Goal: Transaction & Acquisition: Purchase product/service

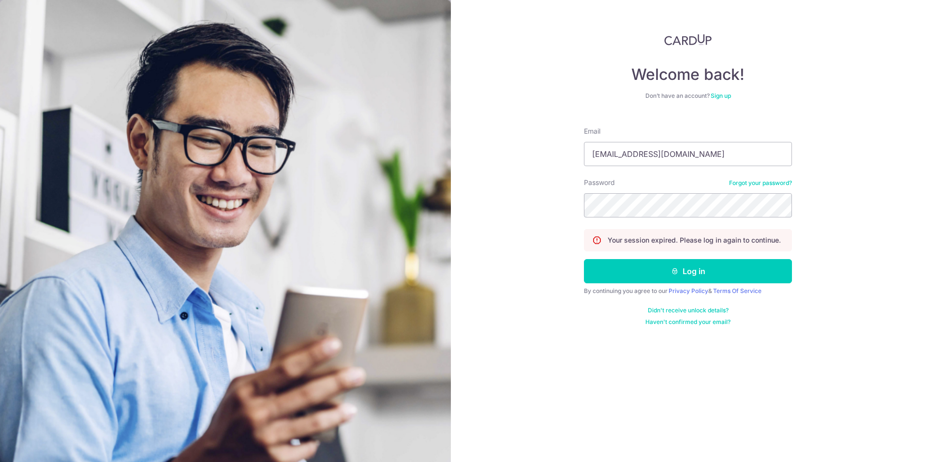
click at [584, 259] on button "Log in" at bounding box center [688, 271] width 208 height 24
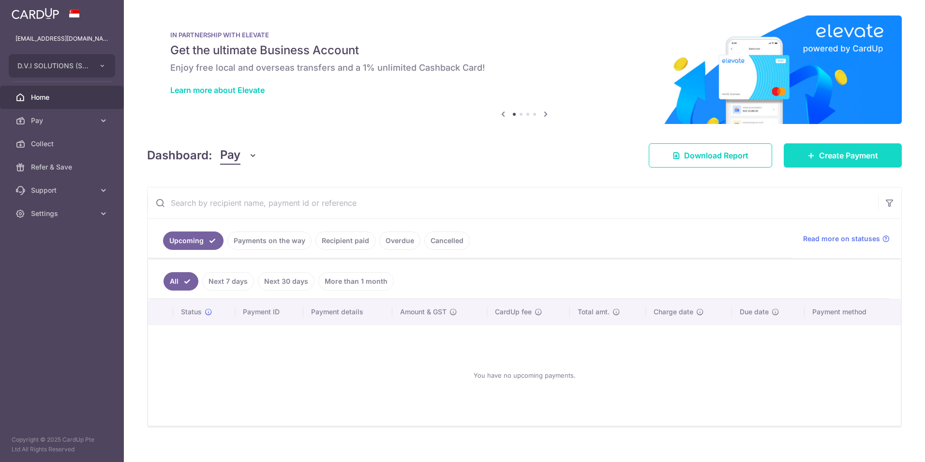
click at [833, 159] on span "Create Payment" at bounding box center [848, 156] width 59 height 12
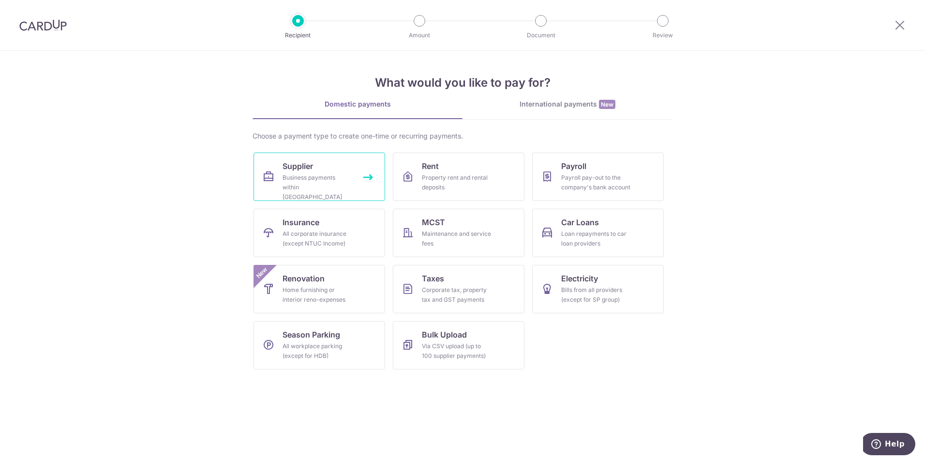
click at [346, 181] on div "Business payments within Singapore" at bounding box center [318, 187] width 70 height 29
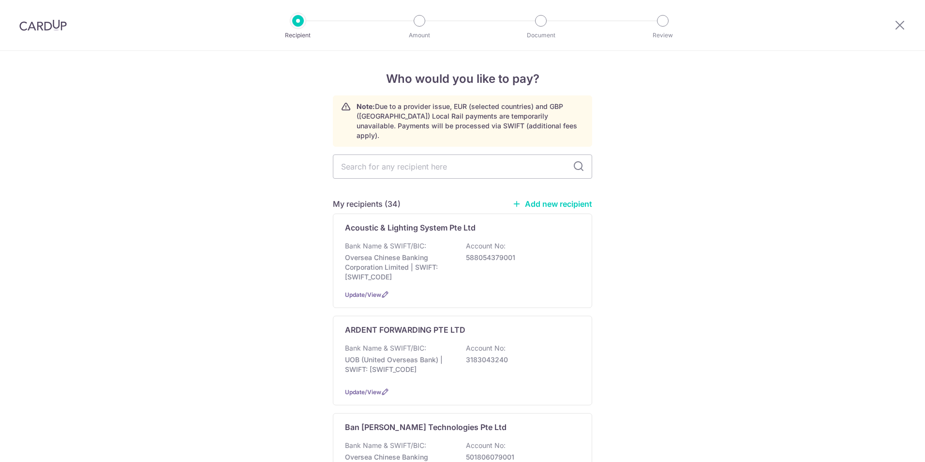
click at [426, 154] on input "text" at bounding box center [462, 166] width 259 height 24
type input "epson"
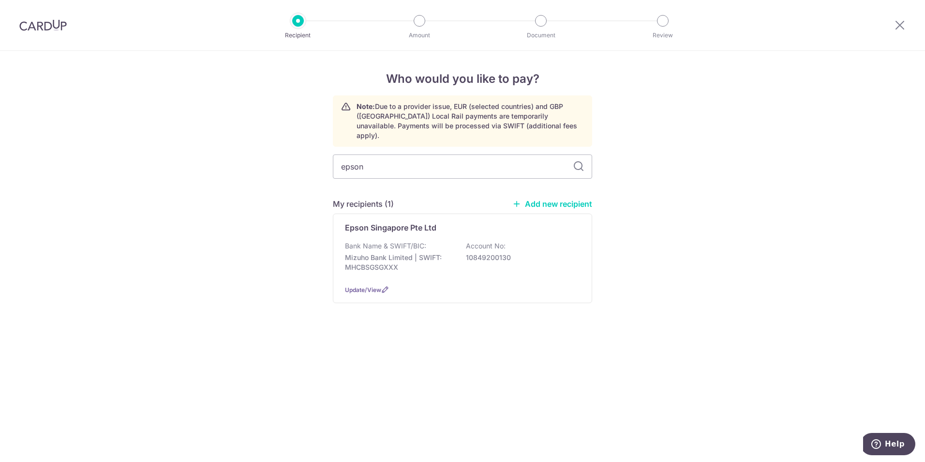
click at [541, 254] on div "Bank Name & SWIFT/BIC: Mizuho Bank Limited | SWIFT: MHCBSGSGXXX Account No: 108…" at bounding box center [462, 259] width 235 height 36
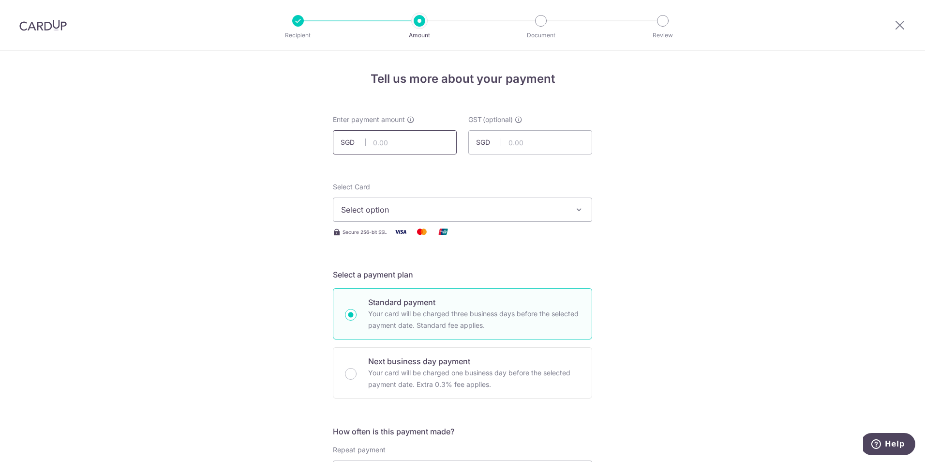
click at [398, 139] on input "text" at bounding box center [395, 142] width 124 height 24
paste input "32,965.00"
type input "32,965.00"
click at [425, 210] on span "Select option" at bounding box center [454, 210] width 226 height 12
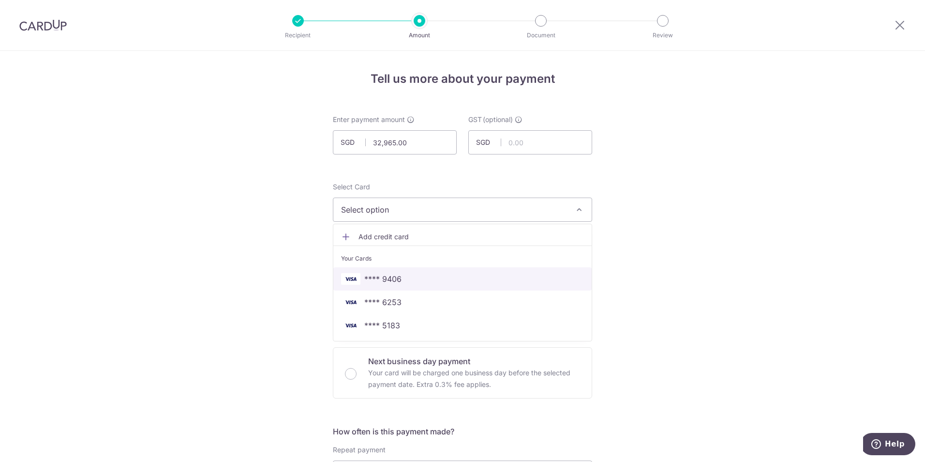
click at [400, 275] on span "**** 9406" at bounding box center [462, 279] width 243 height 12
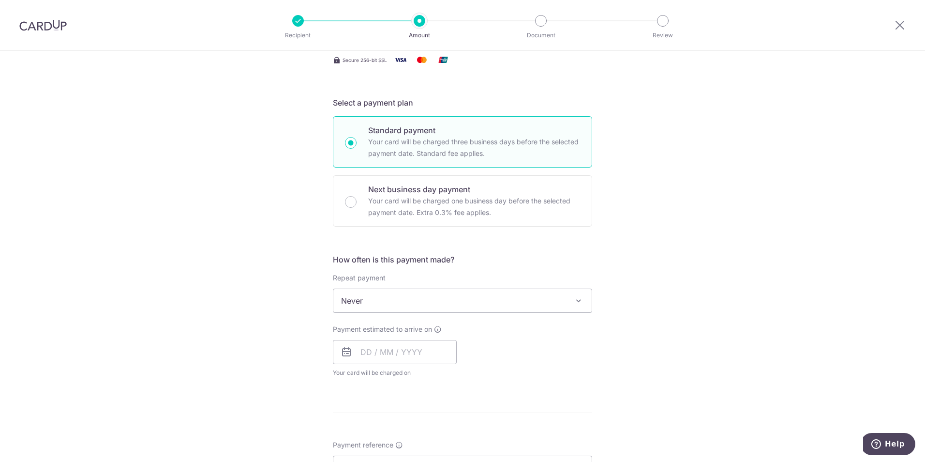
scroll to position [194, 0]
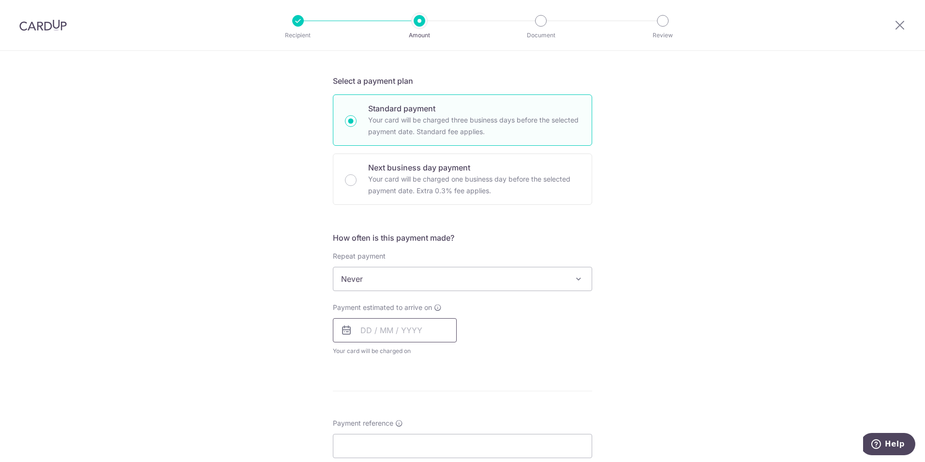
click at [376, 339] on input "text" at bounding box center [395, 330] width 124 height 24
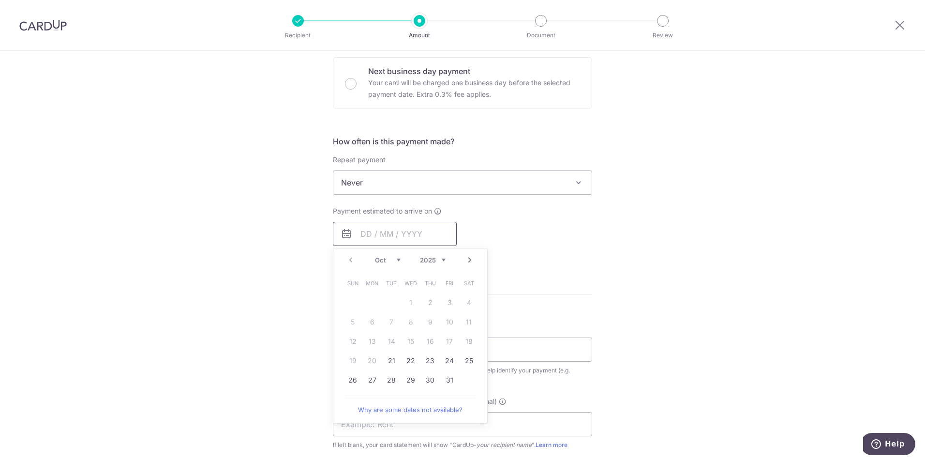
scroll to position [290, 0]
click at [390, 360] on link "21" at bounding box center [391, 359] width 15 height 15
type input "[DATE]"
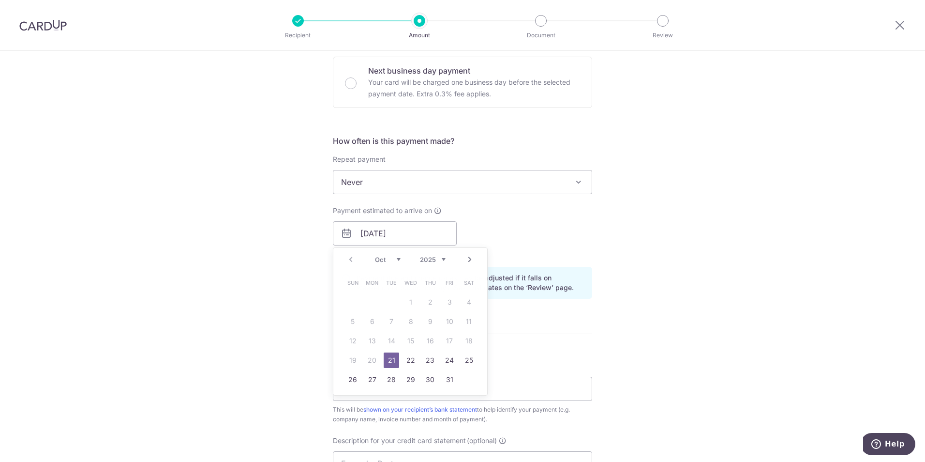
click at [212, 316] on div "Tell us more about your payment Enter payment amount SGD 32,965.00 32965.00 GST…" at bounding box center [462, 250] width 925 height 980
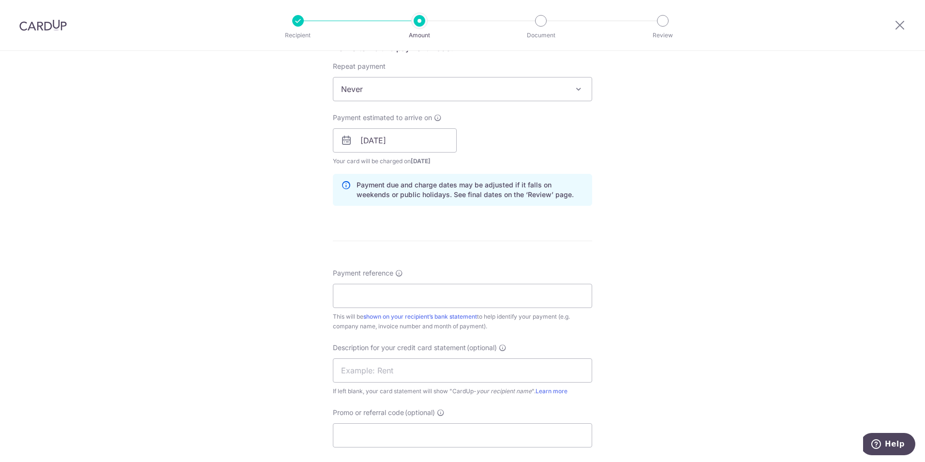
scroll to position [387, 0]
click at [461, 289] on input "Payment reference" at bounding box center [462, 292] width 259 height 24
click at [376, 289] on input "Payment reference" at bounding box center [462, 292] width 259 height 24
paste input "295365611 295365612 295366372"
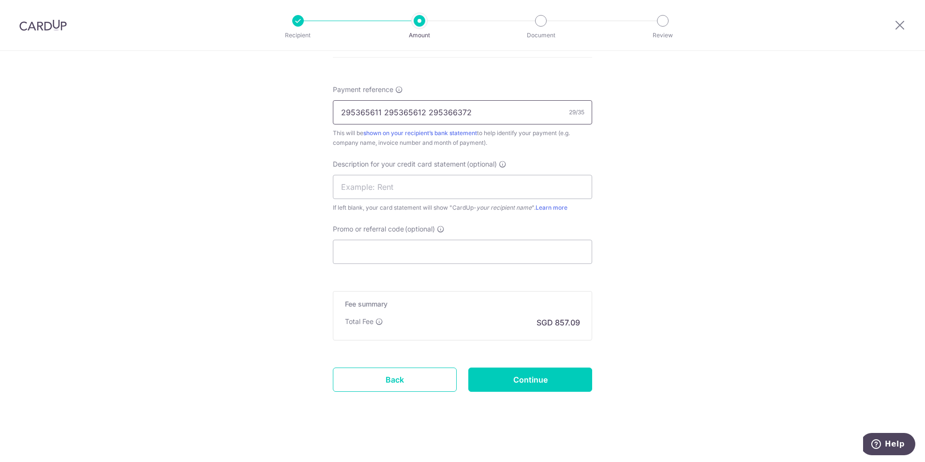
scroll to position [569, 0]
type input "295365611 295365612 295366372"
click at [377, 242] on input "Promo or referral code (optional)" at bounding box center [462, 249] width 259 height 24
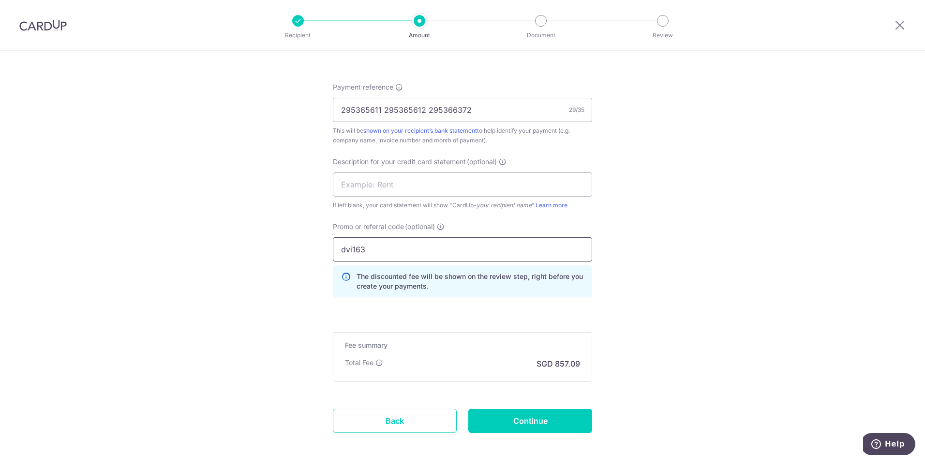
type input "dvi163"
drag, startPoint x: 247, startPoint y: 292, endPoint x: 362, endPoint y: 334, distance: 122.2
click at [561, 429] on input "Continue" at bounding box center [531, 421] width 124 height 24
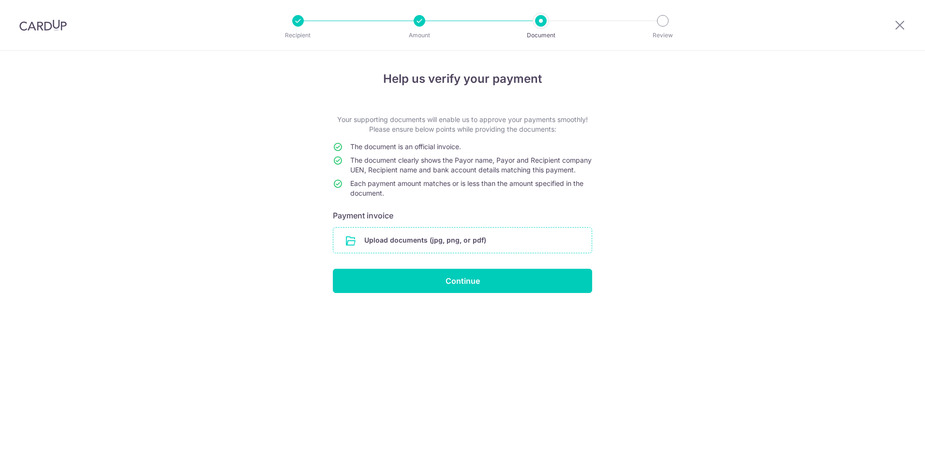
click at [424, 253] on input "file" at bounding box center [462, 239] width 258 height 25
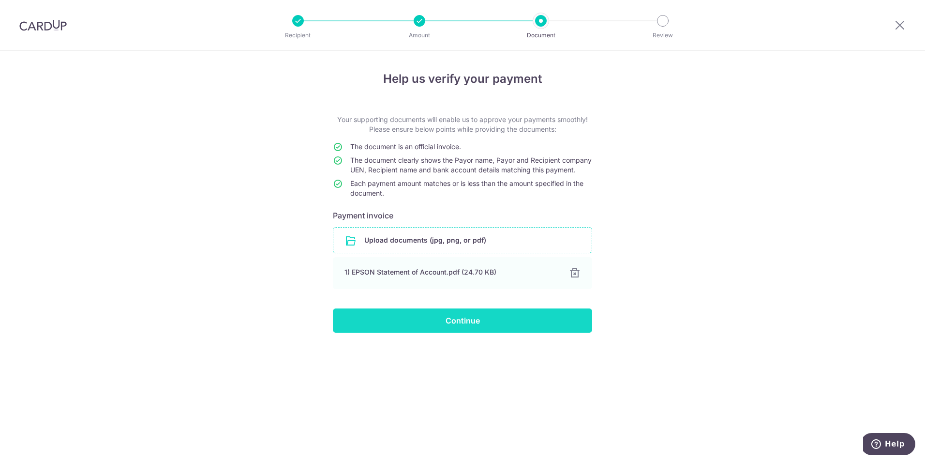
click at [487, 327] on input "Continue" at bounding box center [462, 320] width 259 height 24
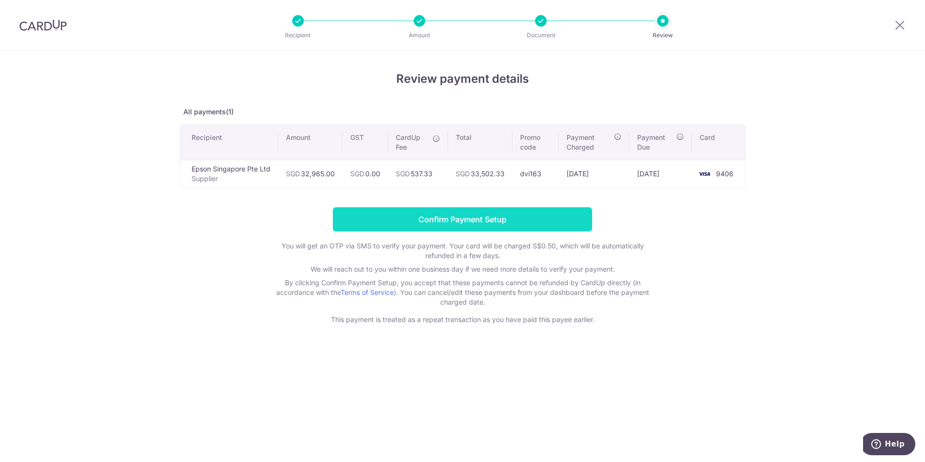
click at [453, 220] on input "Confirm Payment Setup" at bounding box center [462, 219] width 259 height 24
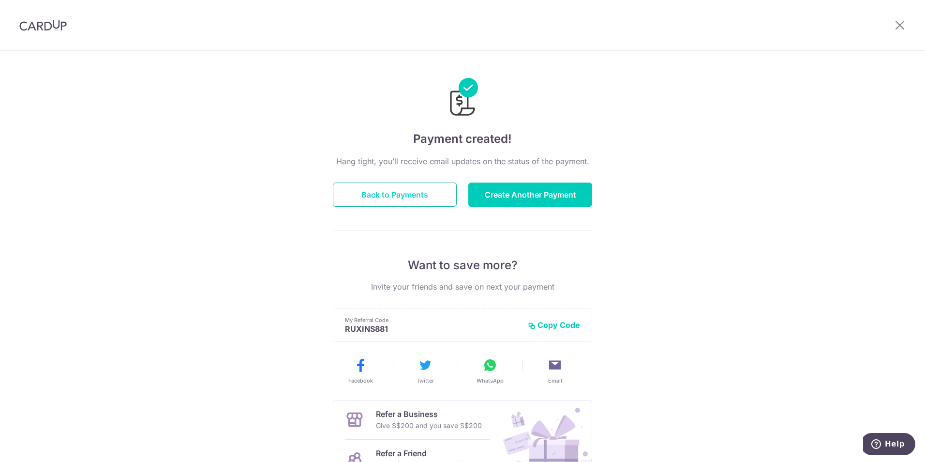
click at [361, 195] on button "Back to Payments" at bounding box center [395, 194] width 124 height 24
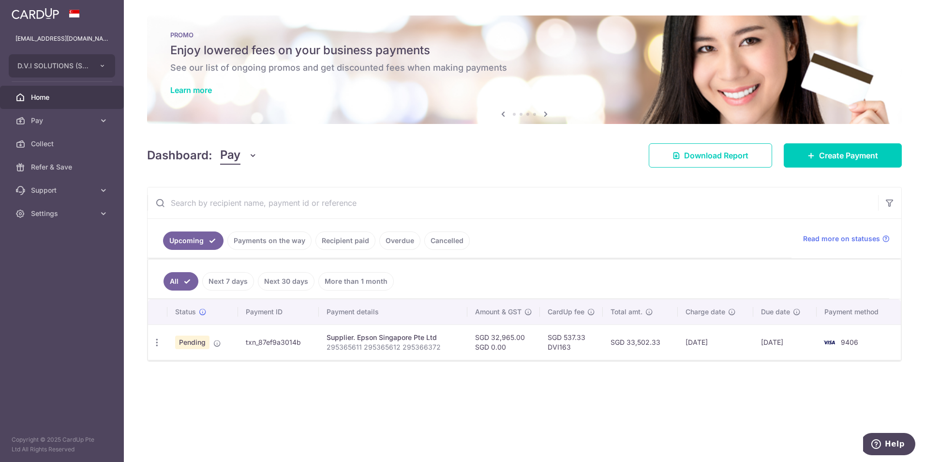
click at [347, 397] on div "× Pause Schedule Pause all future payments in this series Pause just this one p…" at bounding box center [525, 231] width 802 height 462
